Goal: Information Seeking & Learning: Find specific fact

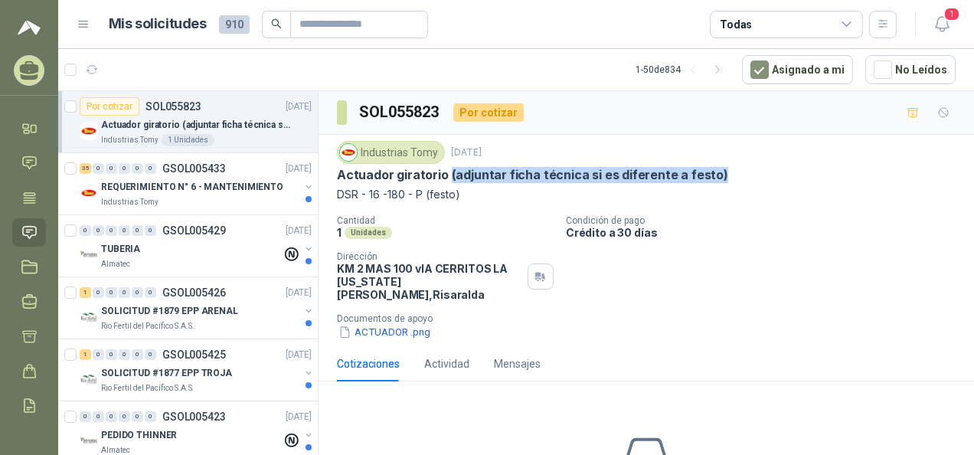
drag, startPoint x: 709, startPoint y: 173, endPoint x: 446, endPoint y: 170, distance: 263.5
click at [446, 170] on p "Actuador giratorio (adjuntar ficha técnica si es diferente a festo)" at bounding box center [532, 175] width 391 height 16
click at [159, 191] on p "REQUERIMIENTO N° 6 - MANTENIMIENTO" at bounding box center [192, 187] width 182 height 15
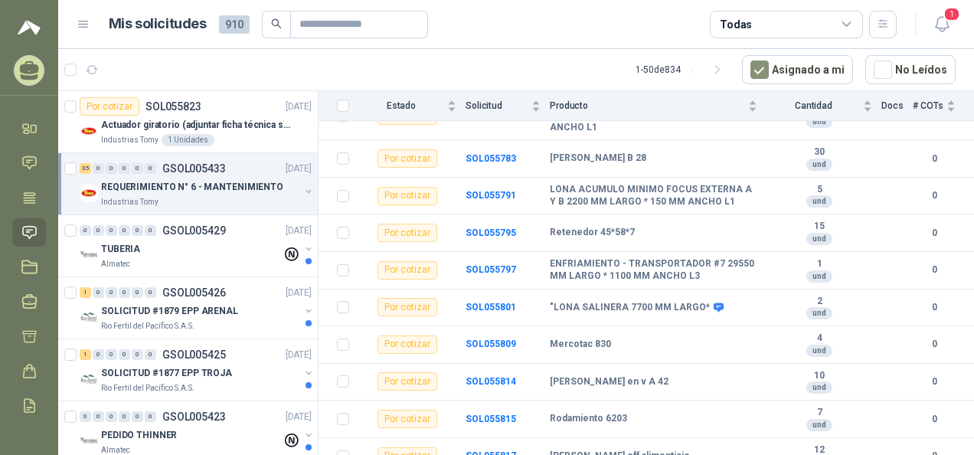
scroll to position [1159, 0]
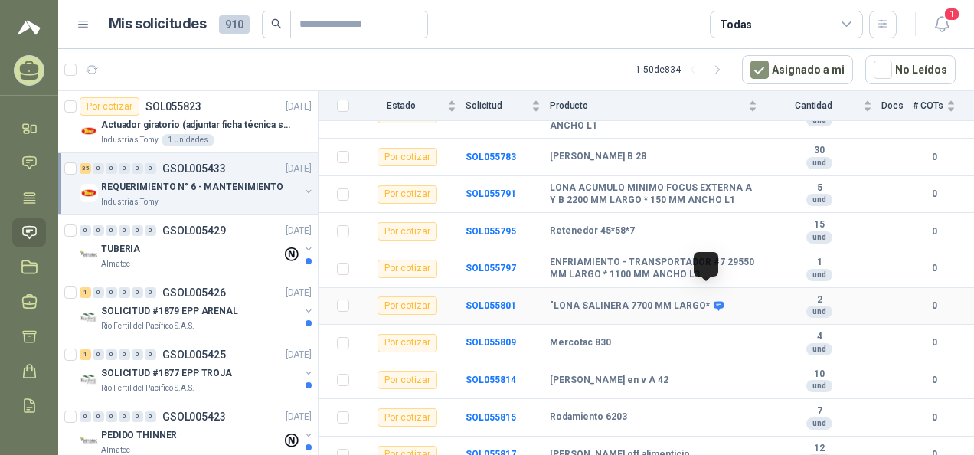
click at [713, 300] on icon at bounding box center [718, 305] width 11 height 11
click at [502, 300] on b "SOL055801" at bounding box center [491, 305] width 51 height 11
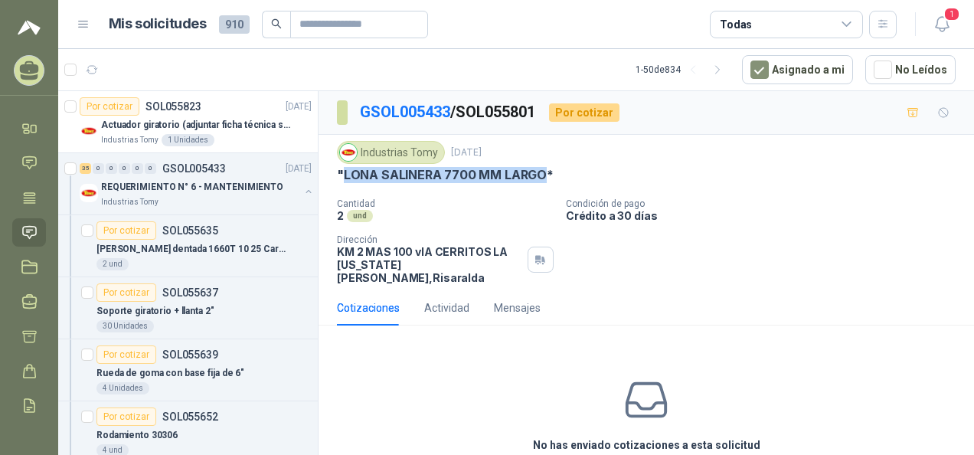
drag, startPoint x: 340, startPoint y: 174, endPoint x: 545, endPoint y: 173, distance: 204.5
click at [545, 173] on p ""LONA SALINERA 7700 MM LARGO*" at bounding box center [445, 175] width 217 height 16
copy p "LONA SALINERA 7700 MM LARGO"
click at [464, 209] on div "2 und" at bounding box center [445, 215] width 217 height 13
drag, startPoint x: 343, startPoint y: 170, endPoint x: 558, endPoint y: 175, distance: 215.3
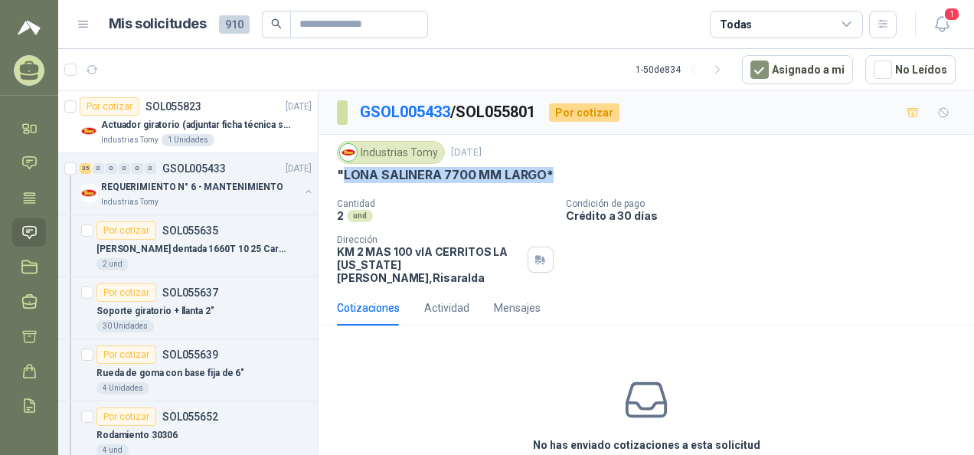
click at [558, 175] on div ""LONA SALINERA 7700 MM LARGO*" at bounding box center [646, 175] width 619 height 16
click at [372, 173] on p ""LONA SALINERA 7700 MM LARGO*" at bounding box center [445, 175] width 217 height 16
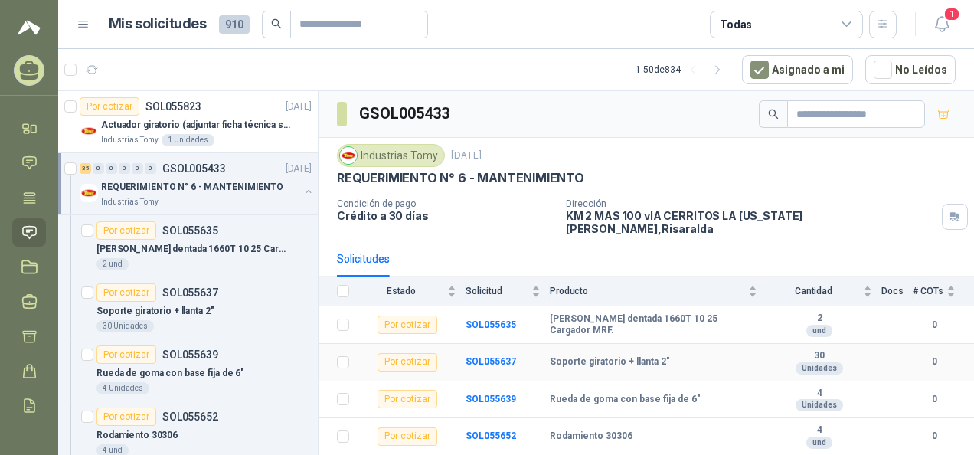
scroll to position [77, 0]
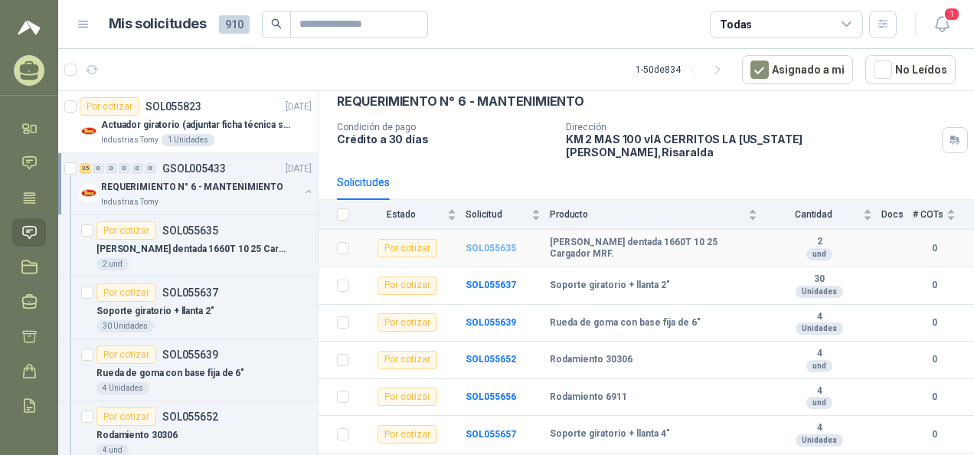
click at [491, 243] on b "SOL055635" at bounding box center [491, 248] width 51 height 11
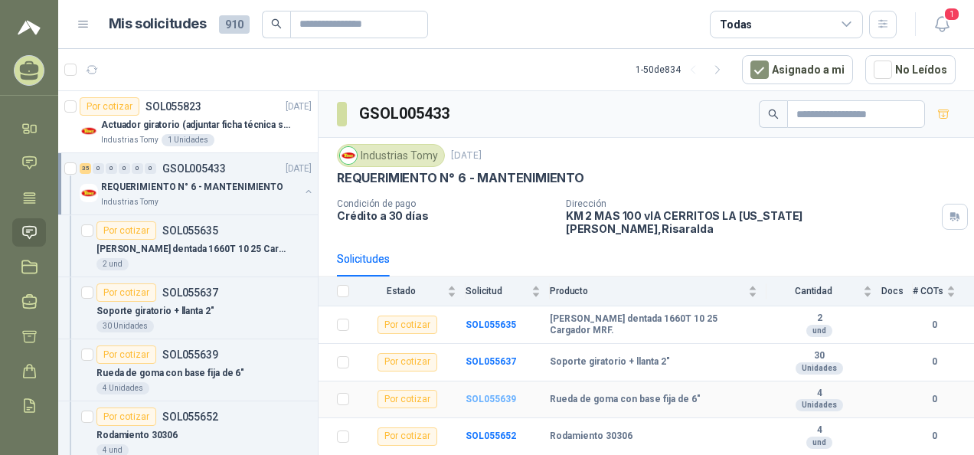
scroll to position [77, 0]
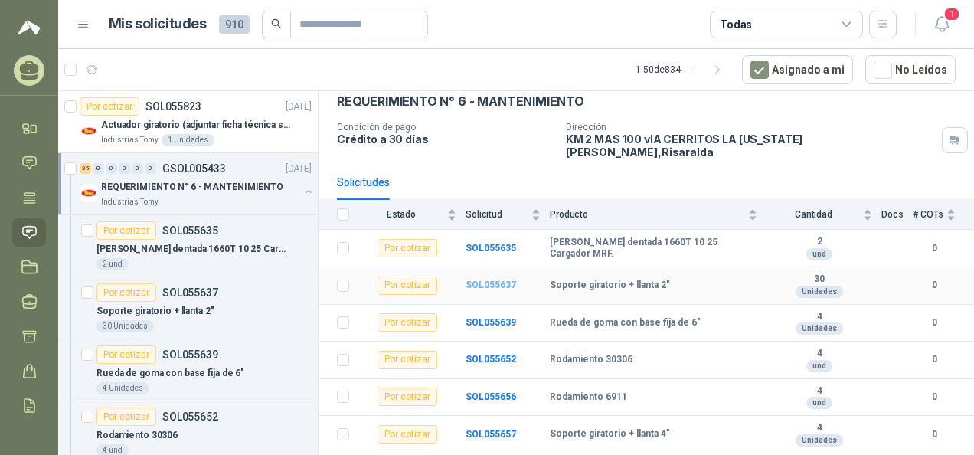
click at [489, 280] on b "SOL055637" at bounding box center [491, 285] width 51 height 11
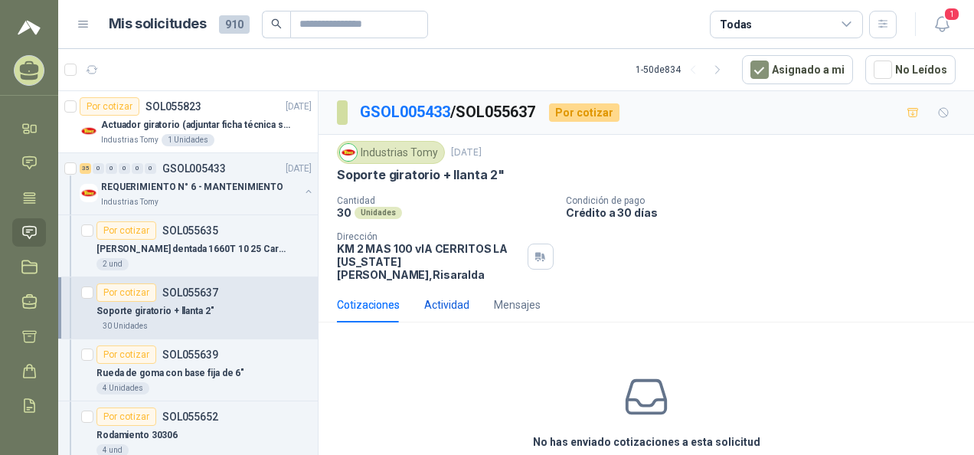
click at [447, 296] on div "Actividad" at bounding box center [446, 304] width 45 height 17
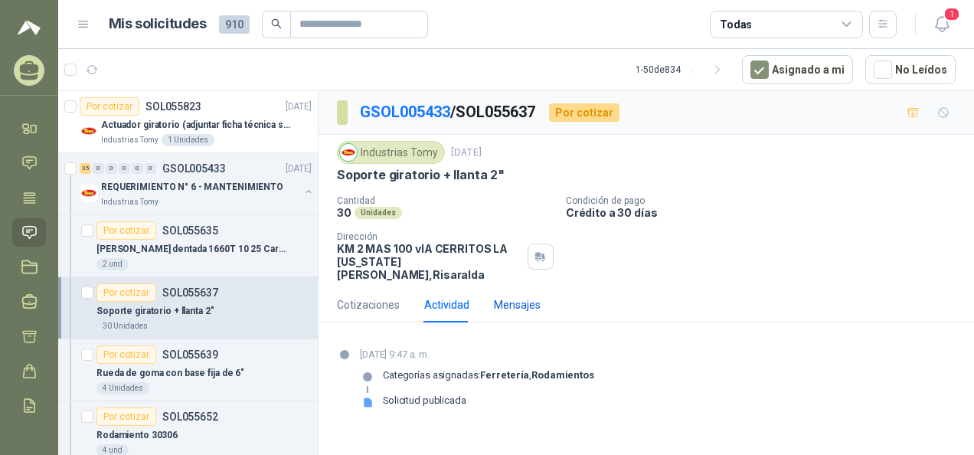
click at [512, 296] on div "Mensajes" at bounding box center [517, 304] width 47 height 17
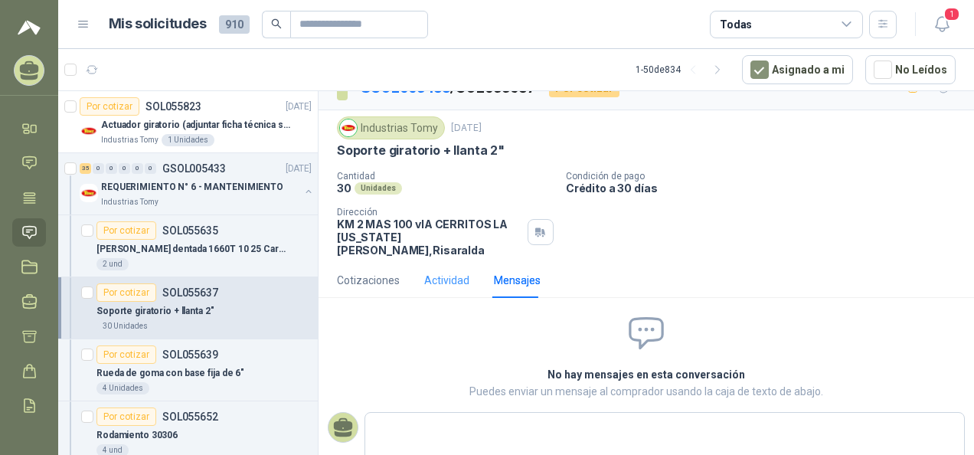
scroll to position [38, 0]
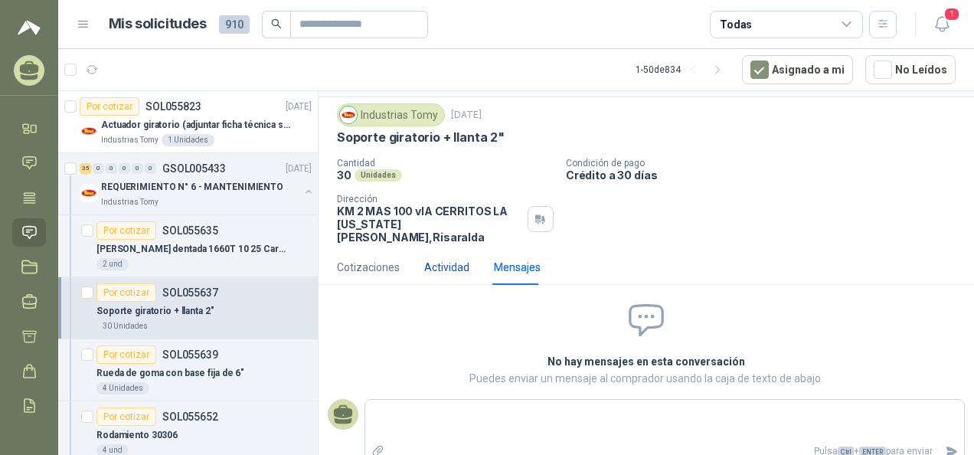
click at [446, 259] on div "Actividad" at bounding box center [446, 267] width 45 height 17
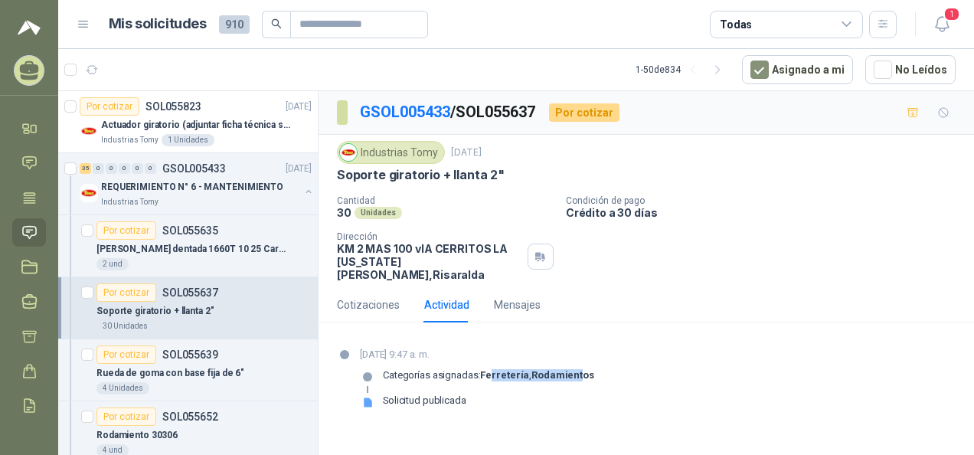
drag, startPoint x: 533, startPoint y: 358, endPoint x: 580, endPoint y: 362, distance: 46.9
click at [580, 369] on p "Categorías asignadas: Ferretería , Rodamientos" at bounding box center [488, 375] width 211 height 12
drag, startPoint x: 580, startPoint y: 362, endPoint x: 420, endPoint y: 381, distance: 160.5
click at [422, 394] on div "Solicitud publicada" at bounding box center [424, 400] width 83 height 12
click at [362, 397] on icon at bounding box center [367, 402] width 11 height 11
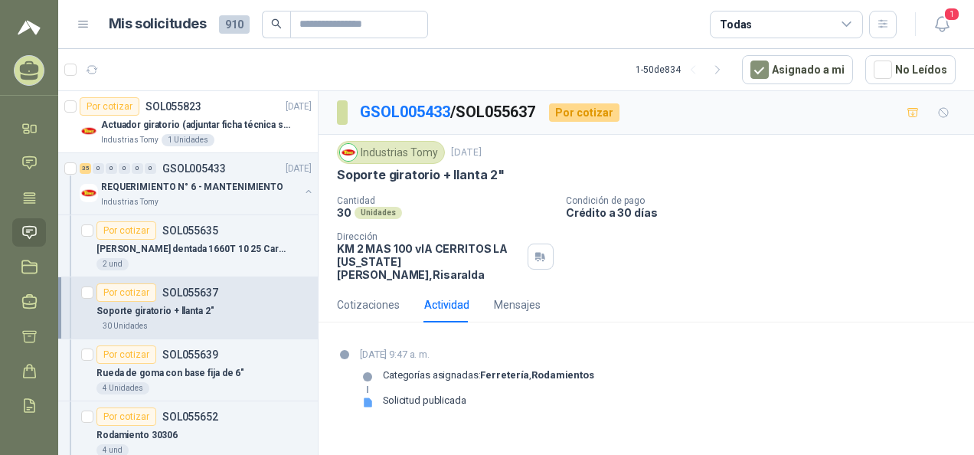
click at [367, 398] on icon at bounding box center [368, 402] width 8 height 9
drag, startPoint x: 367, startPoint y: 388, endPoint x: 355, endPoint y: 293, distance: 95.8
click at [355, 296] on div "Cotizaciones" at bounding box center [368, 304] width 63 height 17
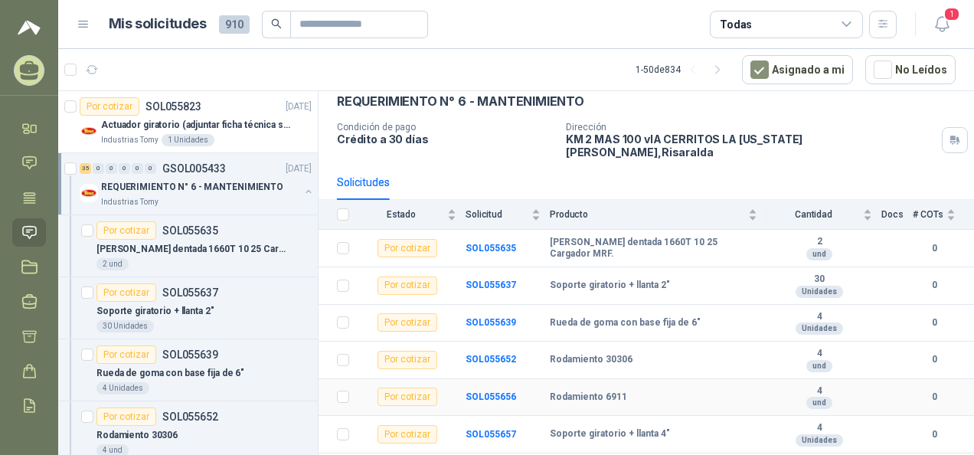
scroll to position [230, 0]
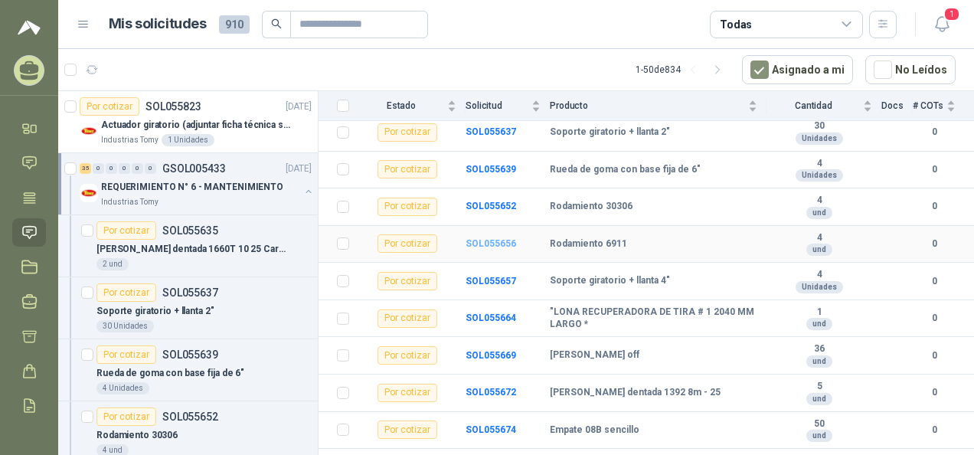
click at [491, 238] on b "SOL055656" at bounding box center [491, 243] width 51 height 11
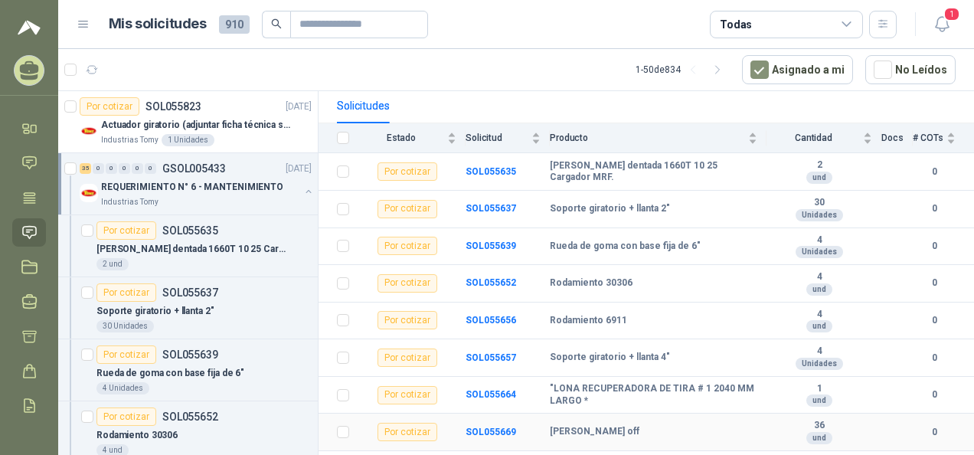
scroll to position [230, 0]
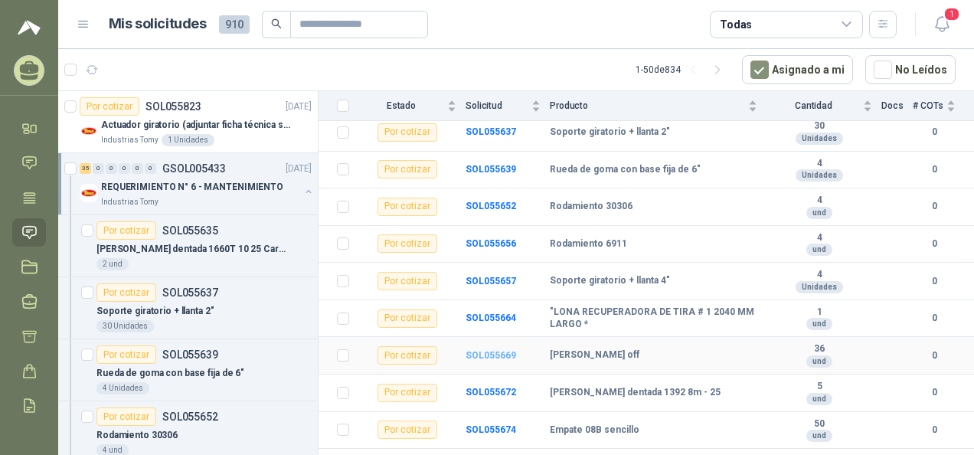
click at [496, 350] on b "SOL055669" at bounding box center [491, 355] width 51 height 11
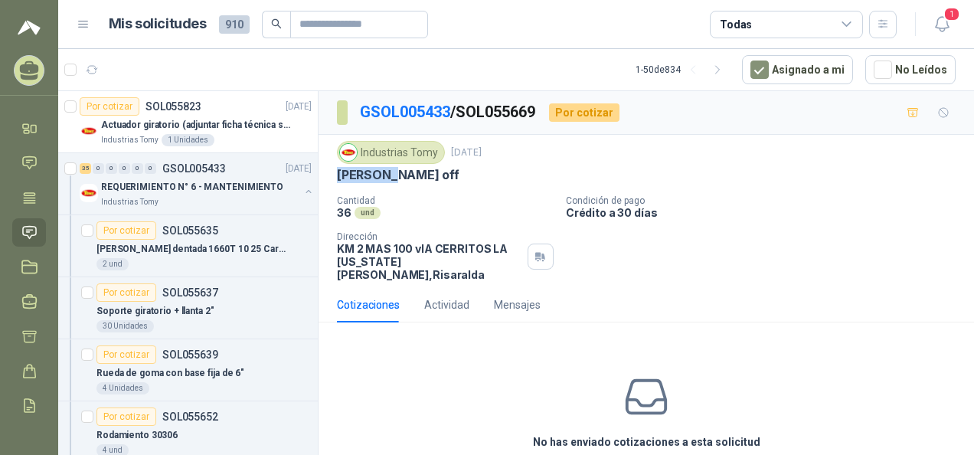
drag, startPoint x: 335, startPoint y: 174, endPoint x: 388, endPoint y: 170, distance: 52.2
click at [388, 170] on div "Industrias Tomy [DATE] [PERSON_NAME] off  Cantidad 36 und Condición de pago C…" at bounding box center [647, 211] width 656 height 152
copy p "[PERSON_NAME] off"
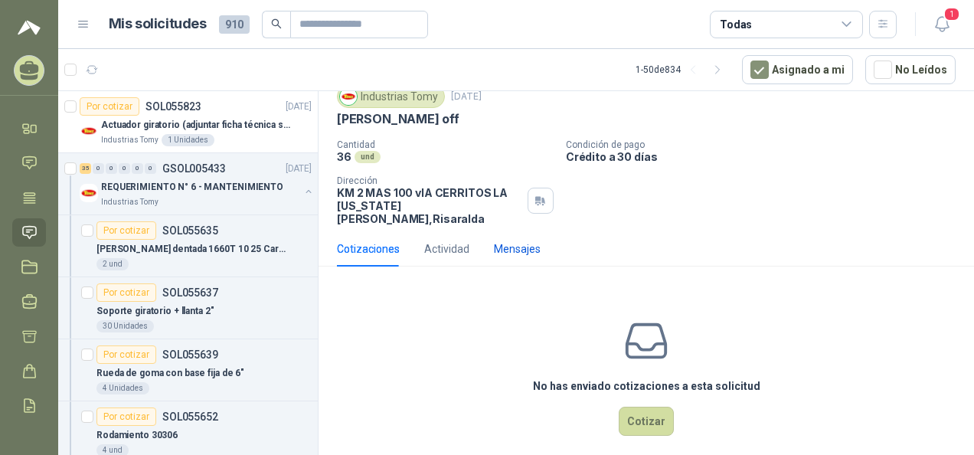
click at [515, 241] on div "Mensajes" at bounding box center [517, 249] width 47 height 17
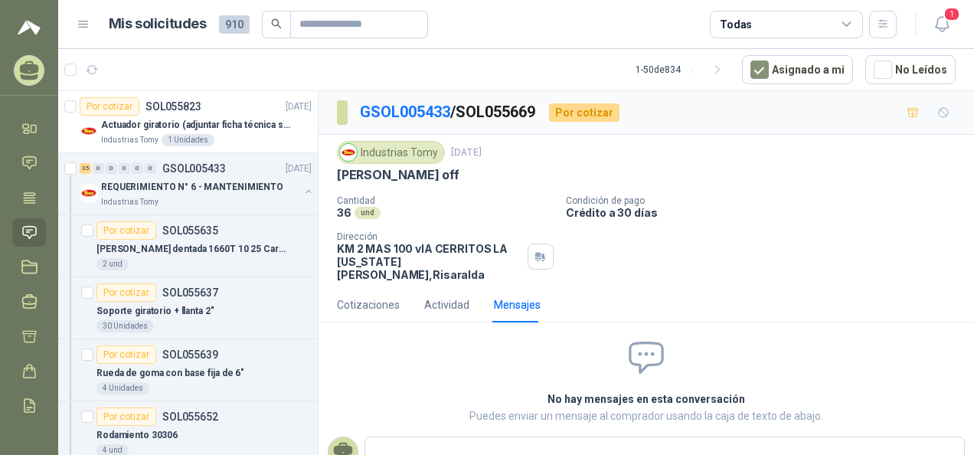
scroll to position [38, 0]
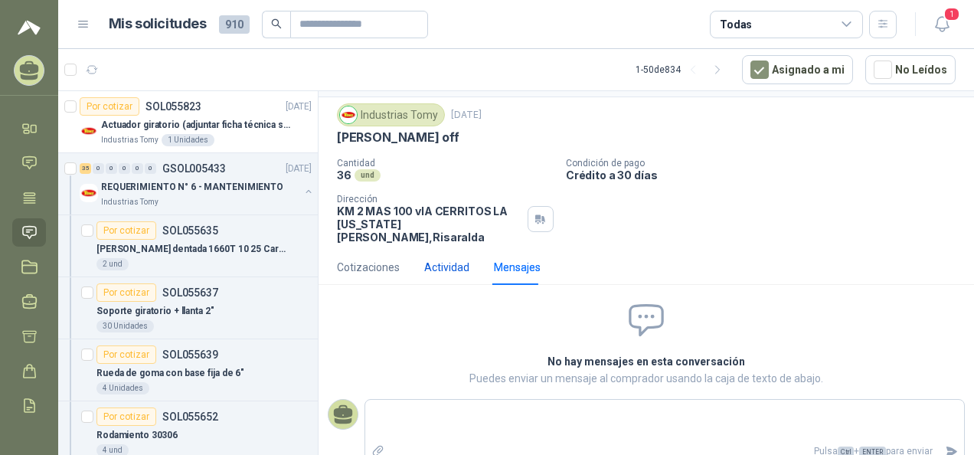
click at [463, 259] on div "Actividad" at bounding box center [446, 267] width 45 height 17
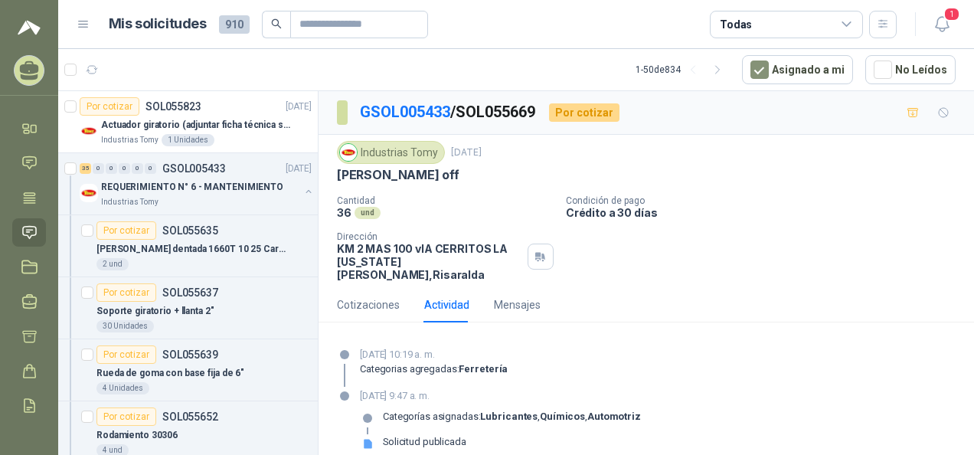
scroll to position [2, 0]
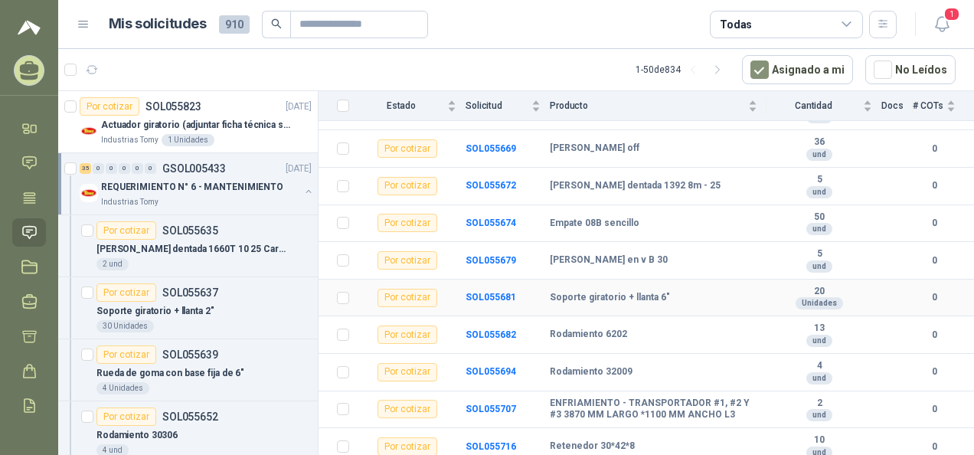
scroll to position [460, 0]
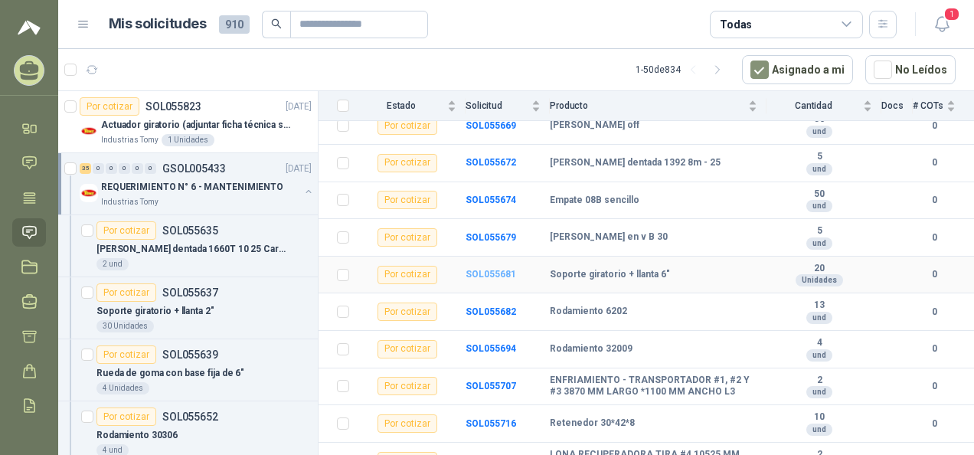
click at [501, 269] on b "SOL055681" at bounding box center [491, 274] width 51 height 11
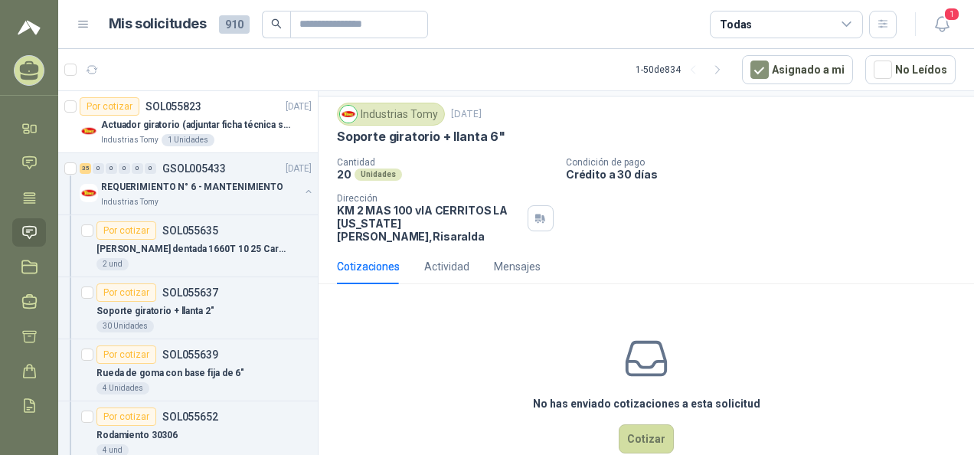
scroll to position [56, 0]
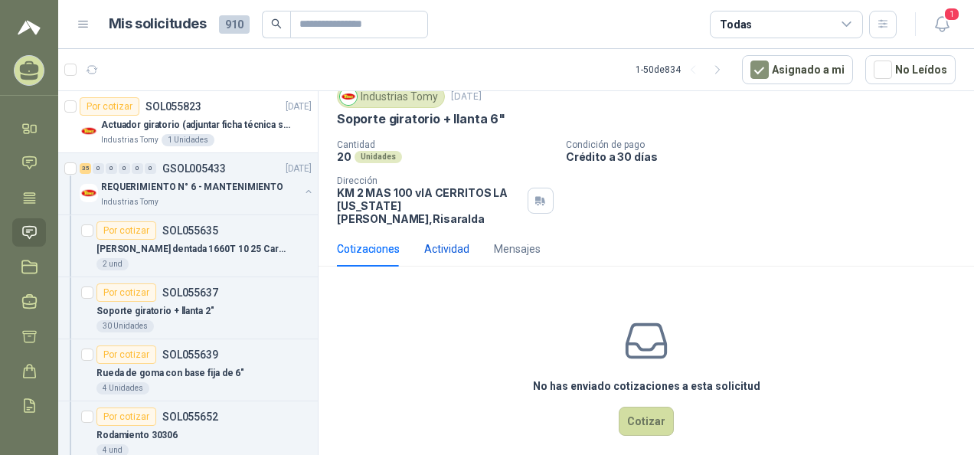
click at [443, 241] on div "Actividad" at bounding box center [446, 249] width 45 height 17
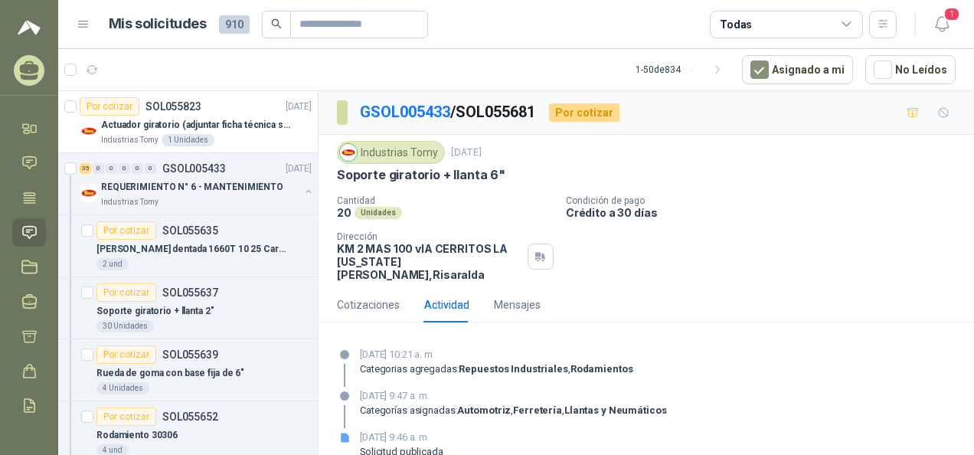
scroll to position [9, 0]
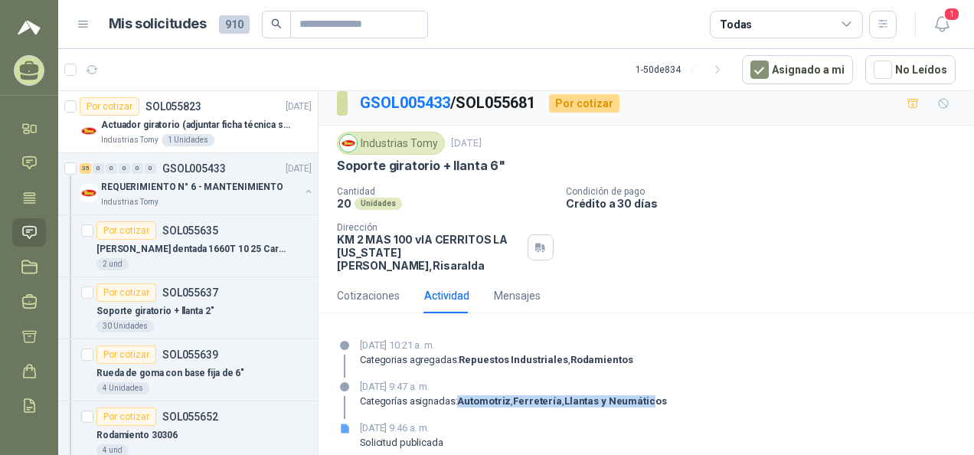
drag, startPoint x: 460, startPoint y: 388, endPoint x: 653, endPoint y: 381, distance: 193.1
click at [653, 395] on p "Categorías asignadas: Automotriz , Ferretería , Llantas y Neumáticos" at bounding box center [513, 401] width 307 height 12
drag, startPoint x: 653, startPoint y: 381, endPoint x: 856, endPoint y: 294, distance: 221.7
click at [856, 294] on div "Cotizaciones Actividad Mensajes" at bounding box center [646, 295] width 619 height 35
drag, startPoint x: 378, startPoint y: 377, endPoint x: 507, endPoint y: 377, distance: 128.7
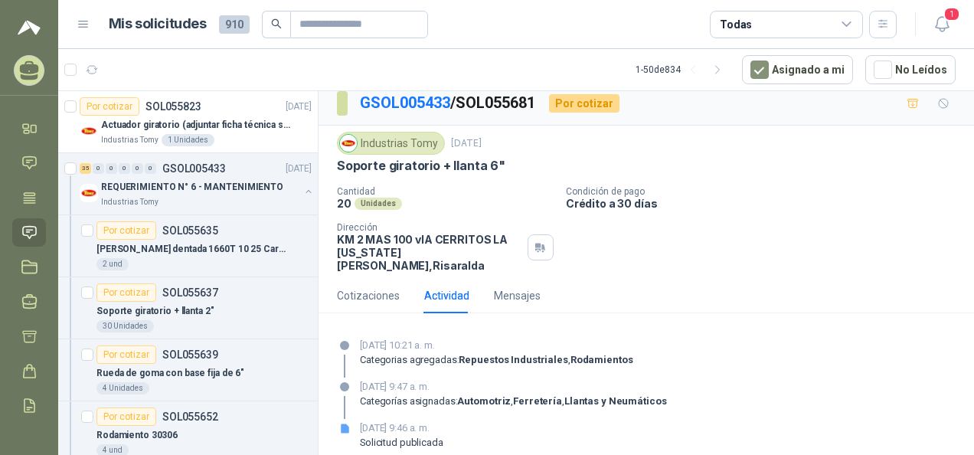
click at [507, 379] on p "[DATE] 9:47 a. m." at bounding box center [513, 386] width 307 height 15
click at [740, 353] on div "[DATE] 10:21 a. m. Categorias agregadas: Repuestos Industriales , Rodamientos" at bounding box center [646, 358] width 619 height 40
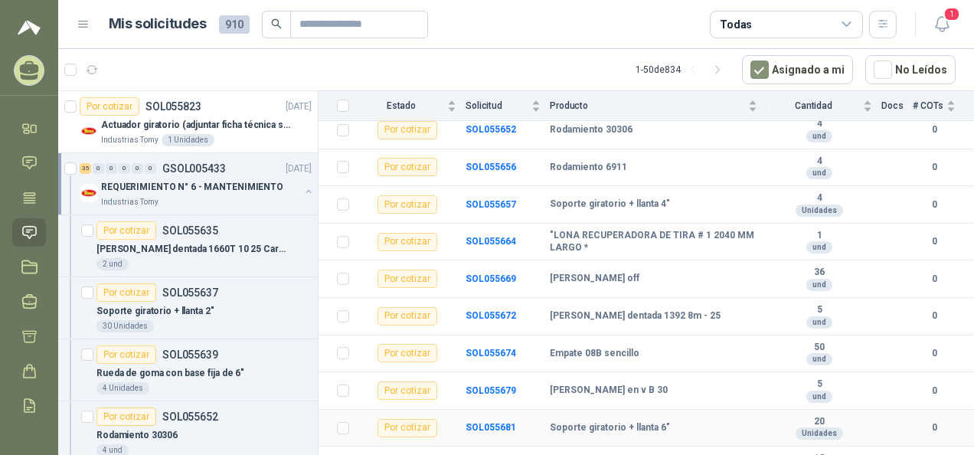
scroll to position [460, 0]
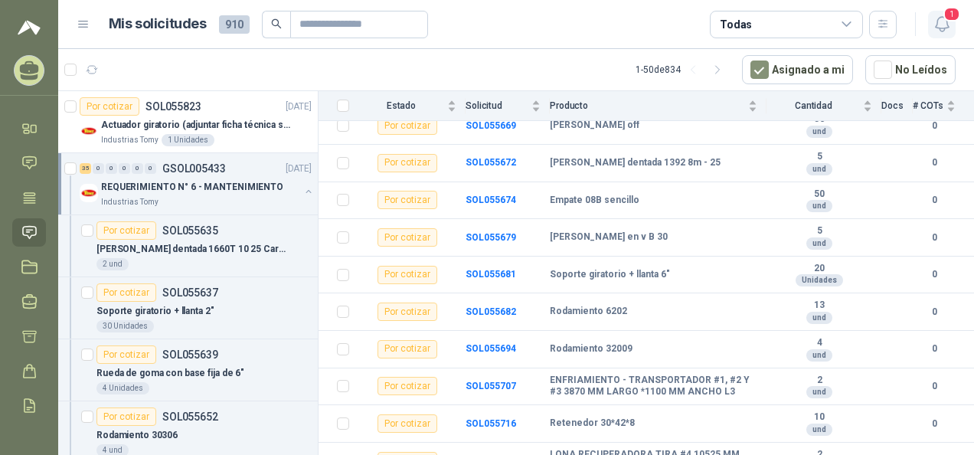
click at [941, 20] on icon "button" at bounding box center [942, 24] width 19 height 19
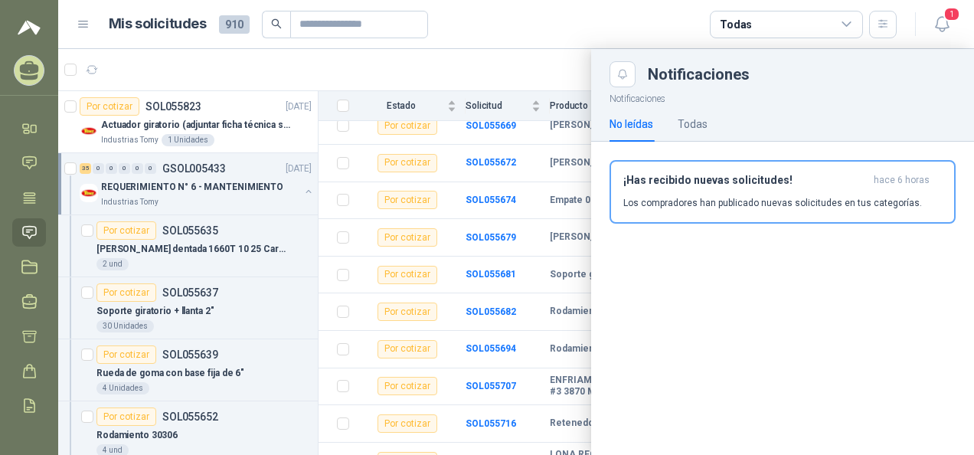
click at [489, 64] on div at bounding box center [516, 252] width 916 height 406
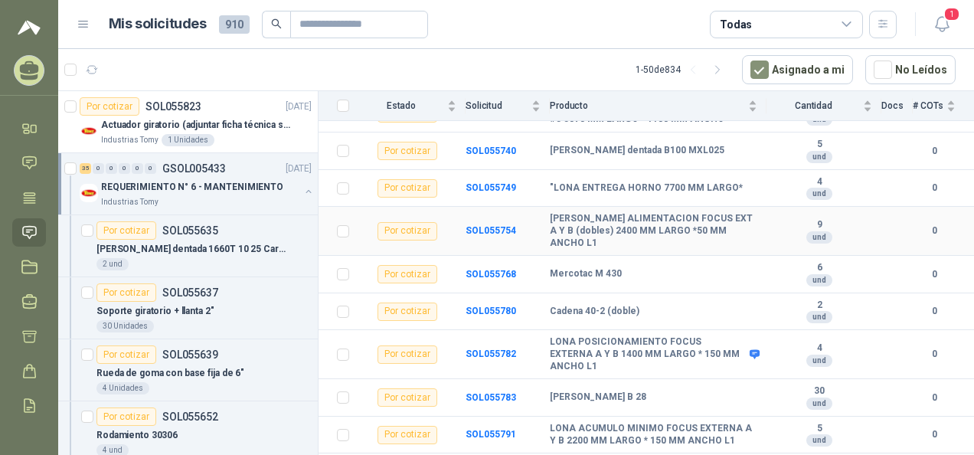
scroll to position [919, 0]
click at [496, 182] on b "SOL055749" at bounding box center [491, 187] width 51 height 11
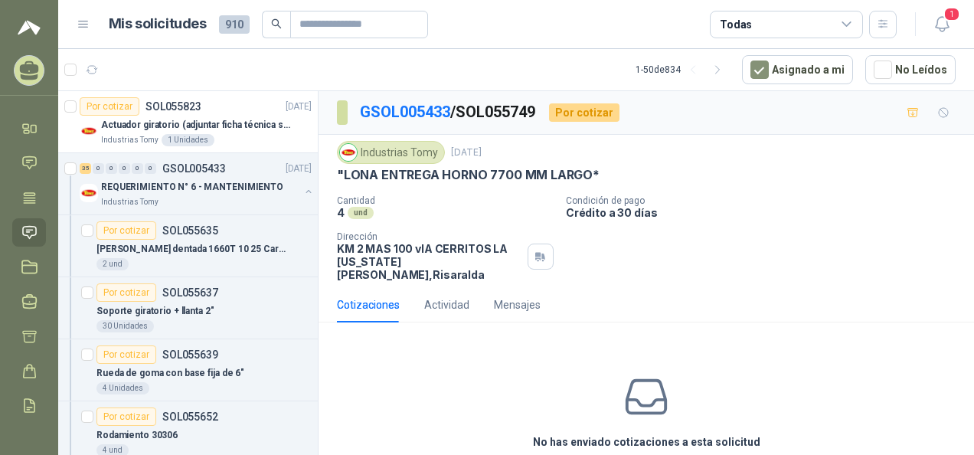
click at [349, 149] on img at bounding box center [348, 152] width 17 height 17
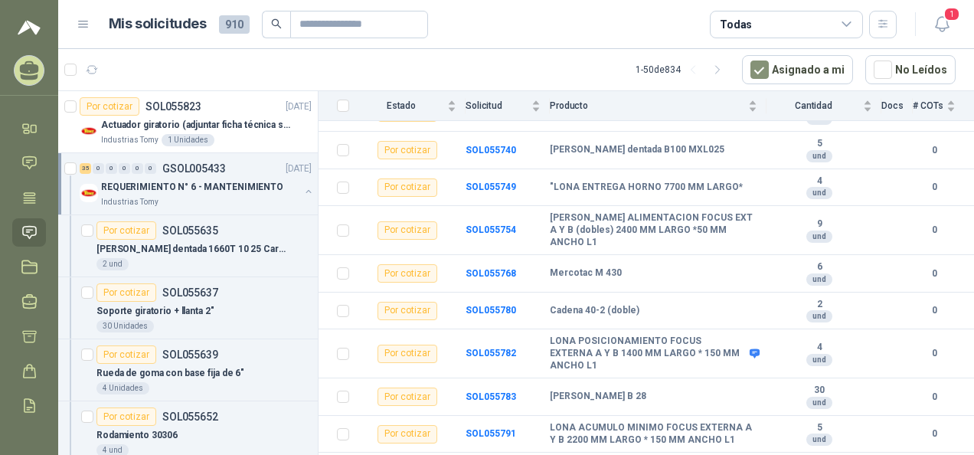
scroll to position [1159, 0]
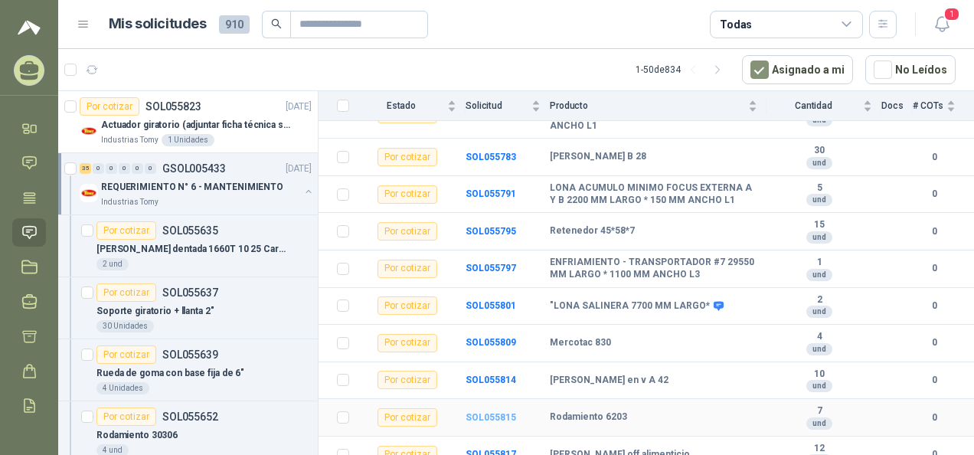
click at [496, 412] on b "SOL055815" at bounding box center [491, 417] width 51 height 11
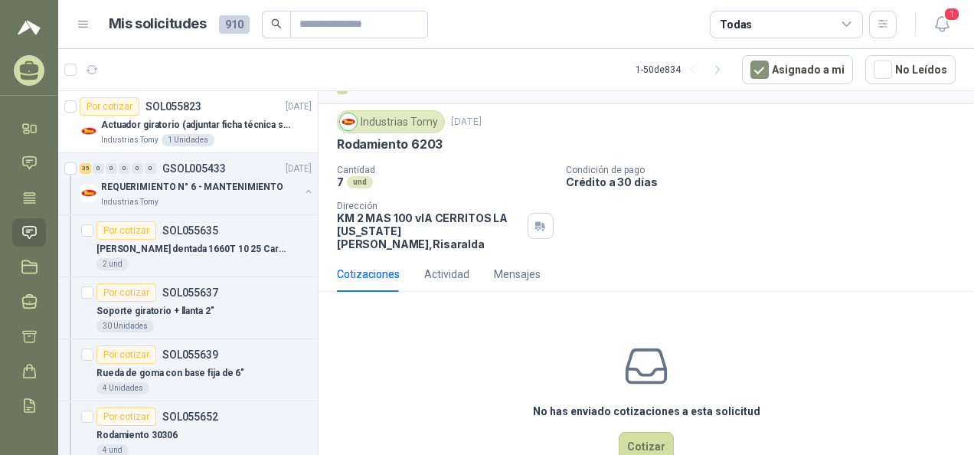
scroll to position [56, 0]
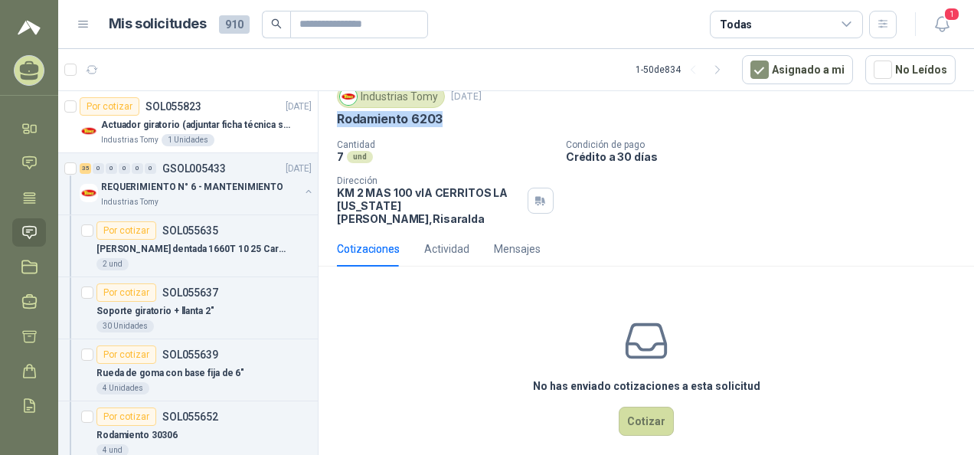
drag, startPoint x: 339, startPoint y: 115, endPoint x: 442, endPoint y: 116, distance: 103.4
click at [442, 116] on div "Rodamiento 6203" at bounding box center [646, 119] width 619 height 16
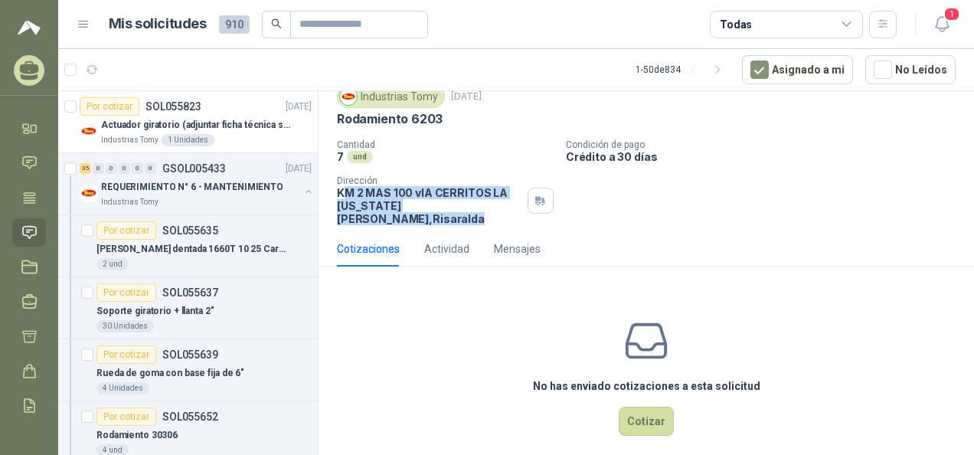
drag, startPoint x: 442, startPoint y: 116, endPoint x: 485, endPoint y: 201, distance: 95.2
click at [485, 201] on p "KM 2 MAS 100 vIA CERRITOS LA [US_STATE][PERSON_NAME] , [GEOGRAPHIC_DATA]" at bounding box center [429, 205] width 185 height 39
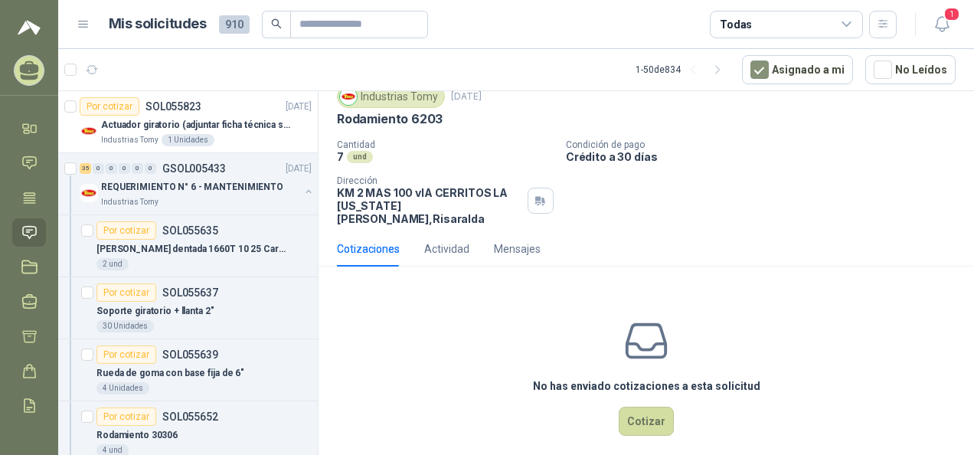
drag, startPoint x: 485, startPoint y: 201, endPoint x: 724, endPoint y: 221, distance: 239.7
click at [724, 231] on div "Cotizaciones Actividad Mensajes" at bounding box center [646, 248] width 619 height 35
click at [438, 241] on div "Actividad" at bounding box center [446, 249] width 45 height 17
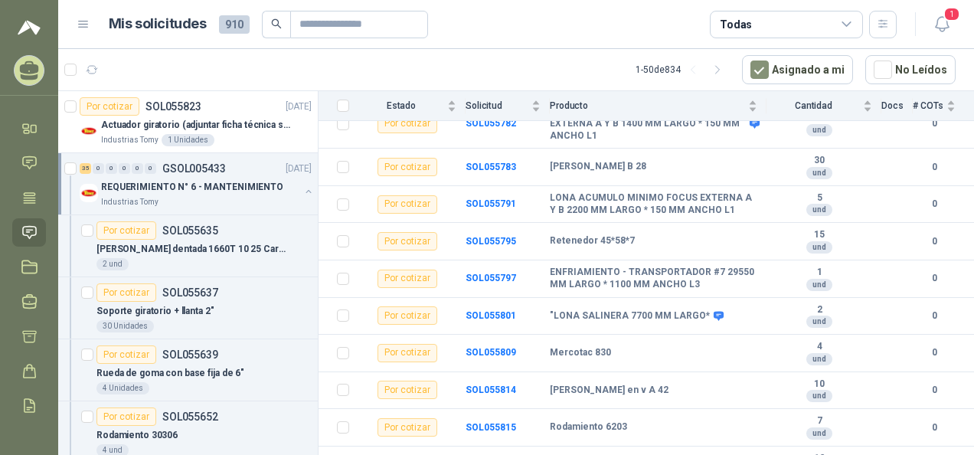
scroll to position [1159, 0]
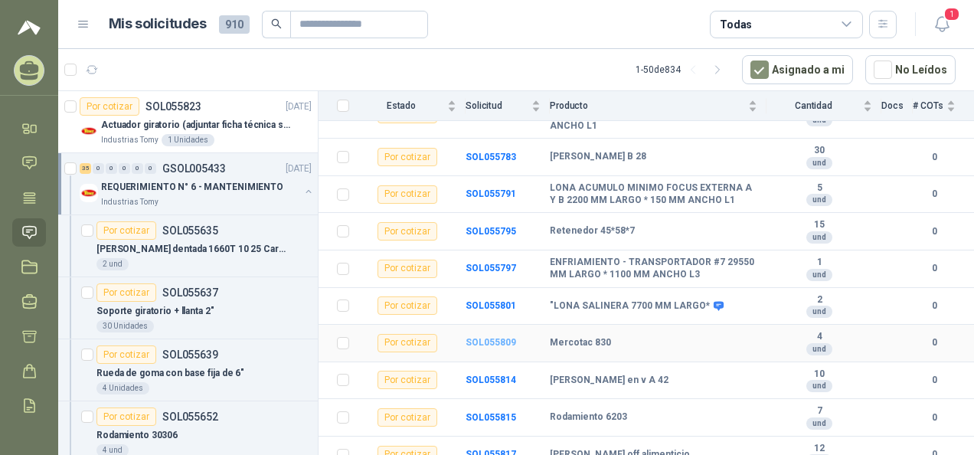
click at [497, 337] on b "SOL055809" at bounding box center [491, 342] width 51 height 11
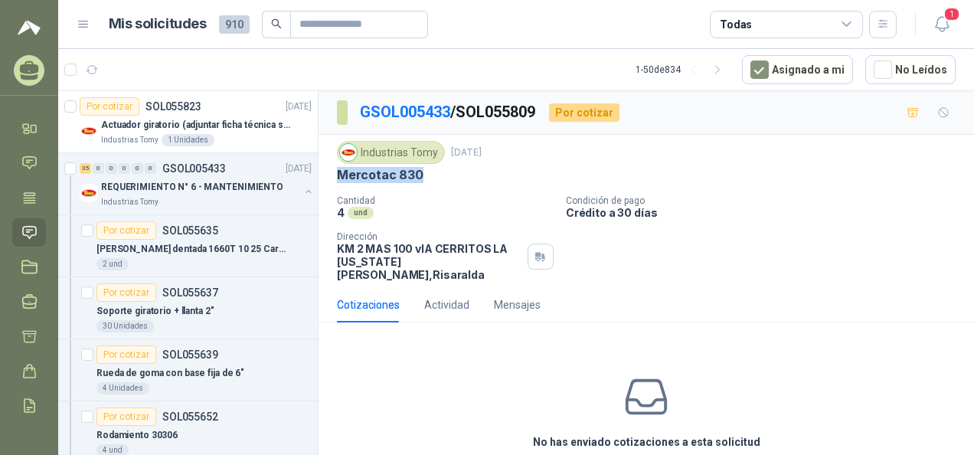
drag, startPoint x: 341, startPoint y: 173, endPoint x: 419, endPoint y: 173, distance: 78.1
click at [419, 173] on p "Mercotac 830" at bounding box center [380, 175] width 87 height 16
copy p "Mercotac 830"
